Goal: Transaction & Acquisition: Purchase product/service

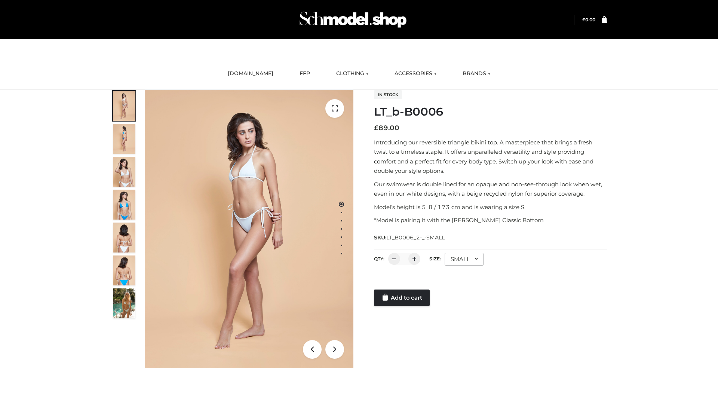
click at [402, 298] on link "Add to cart" at bounding box center [402, 297] width 56 height 16
